Goal: Navigation & Orientation: Find specific page/section

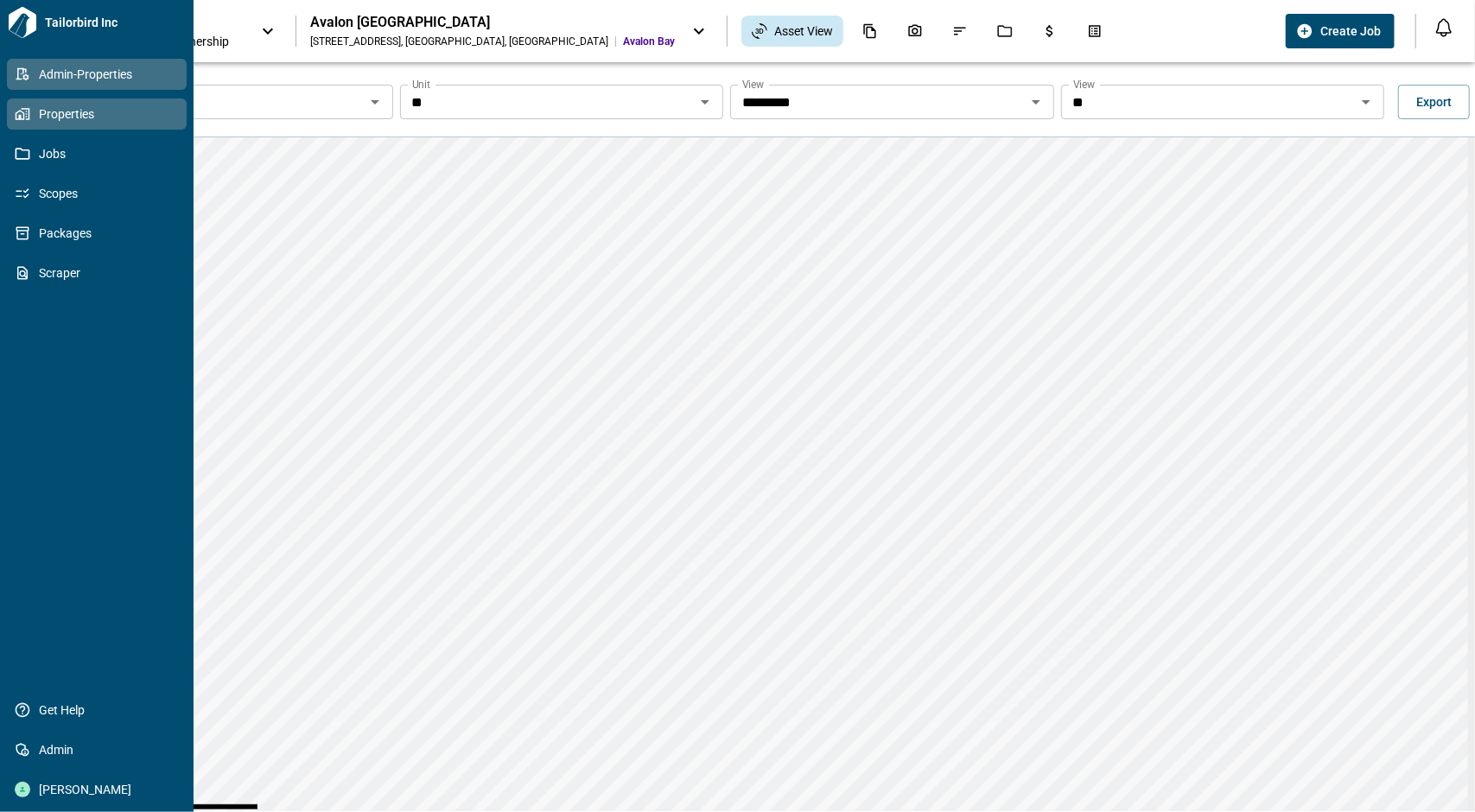
click at [19, 75] on icon at bounding box center [22, 74] width 15 height 15
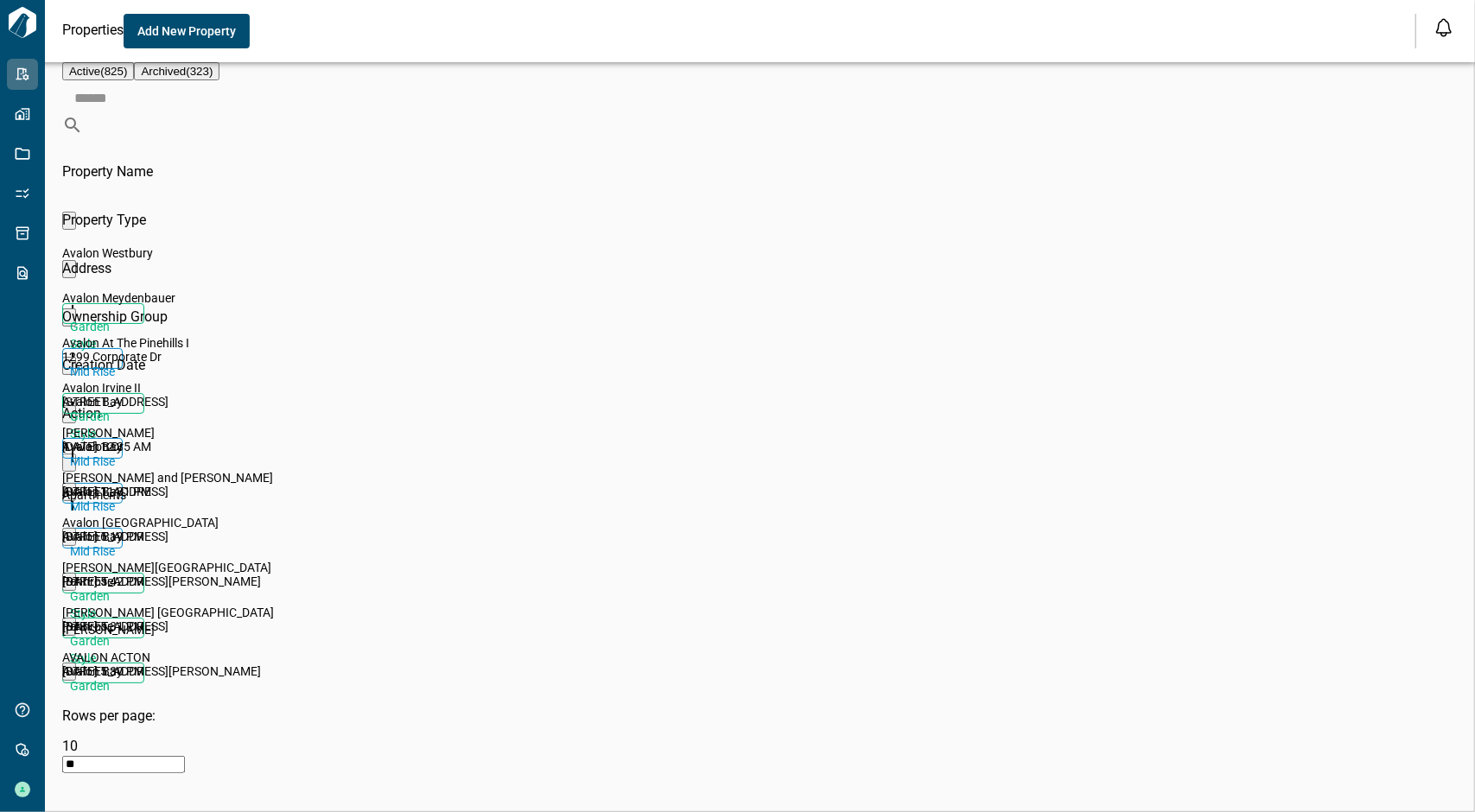
scroll to position [484, 1388]
